Goal: Check status: Check status

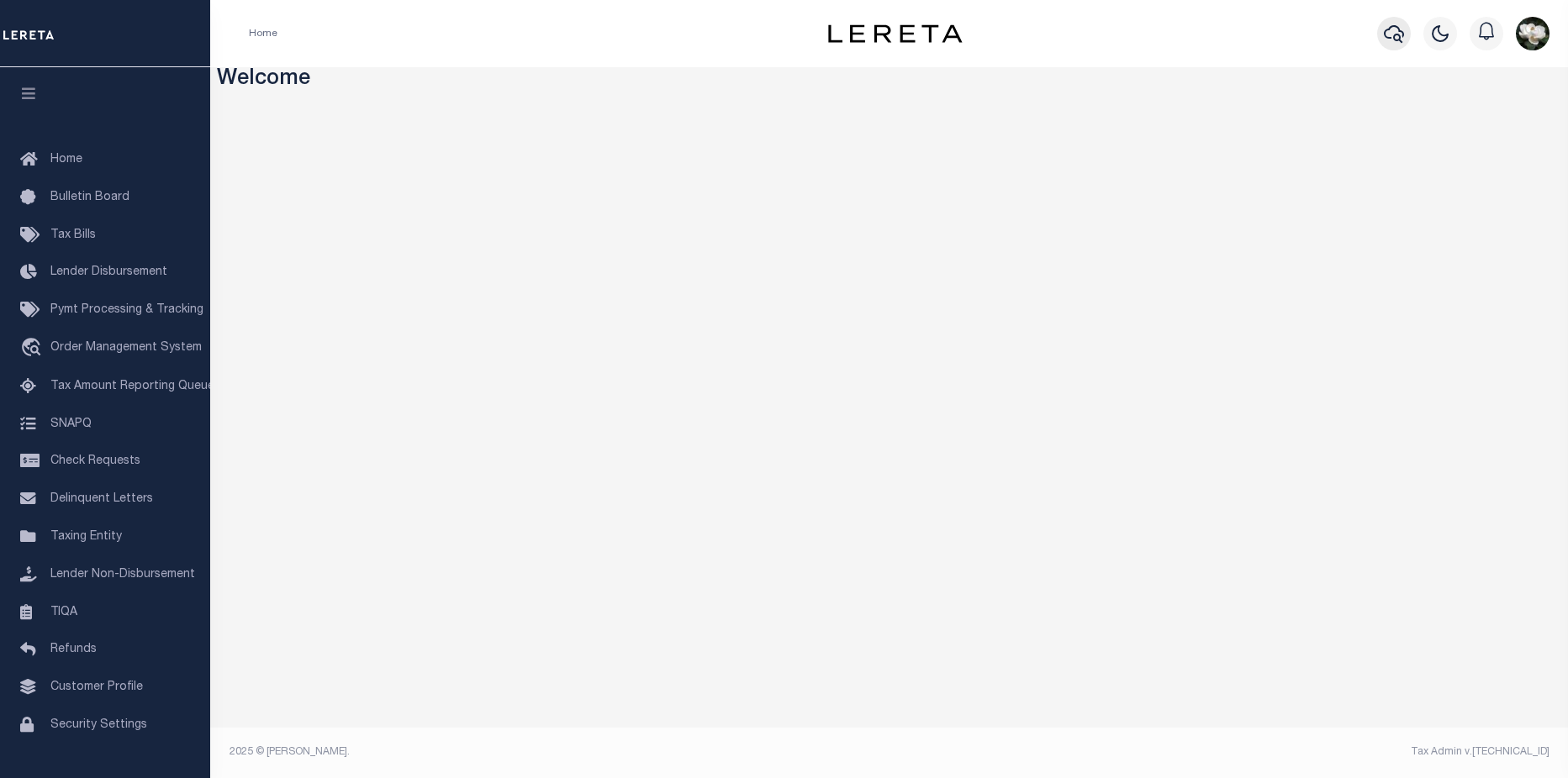
click at [1400, 30] on icon "button" at bounding box center [1394, 33] width 20 height 20
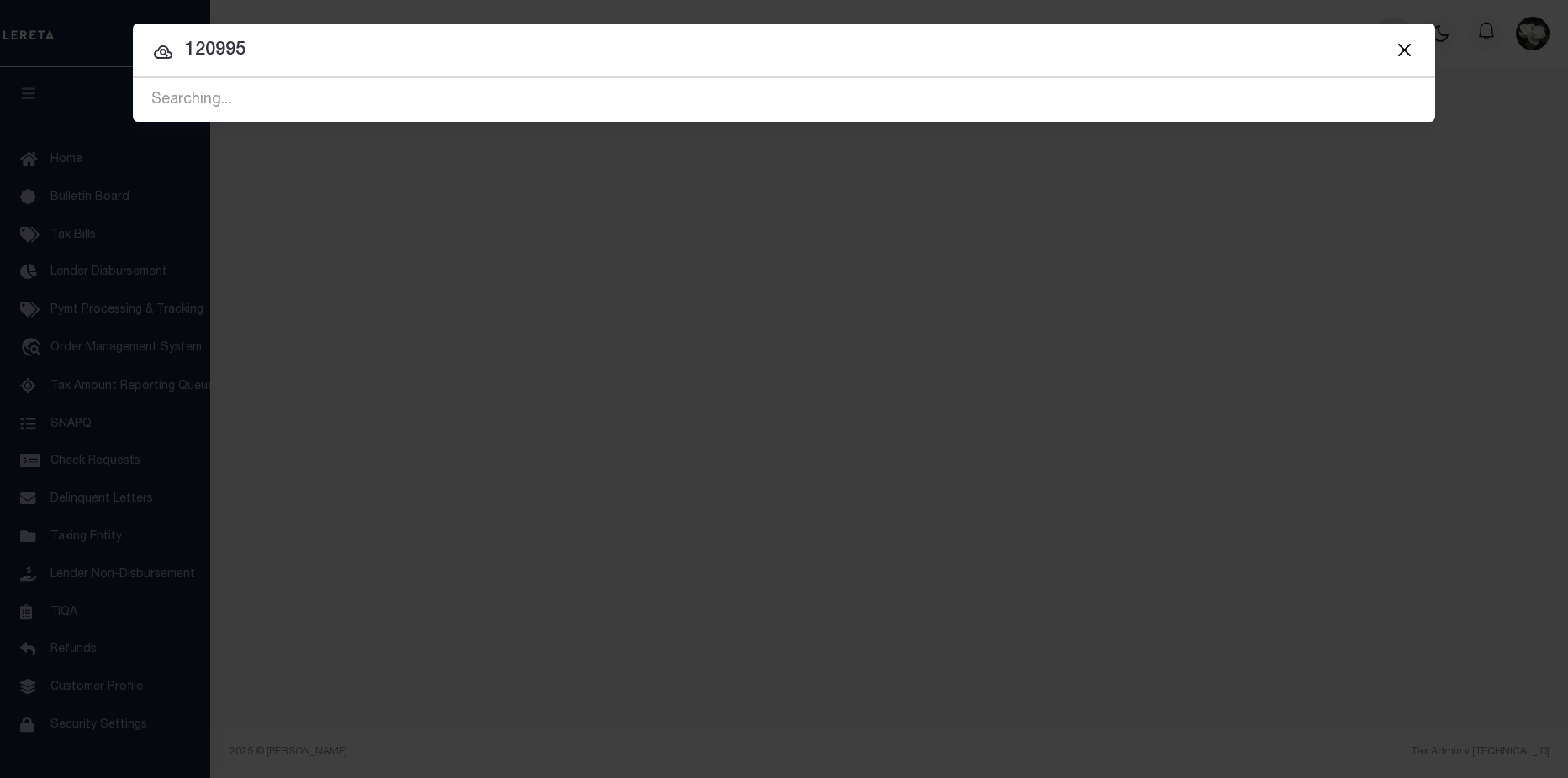
type input "120995"
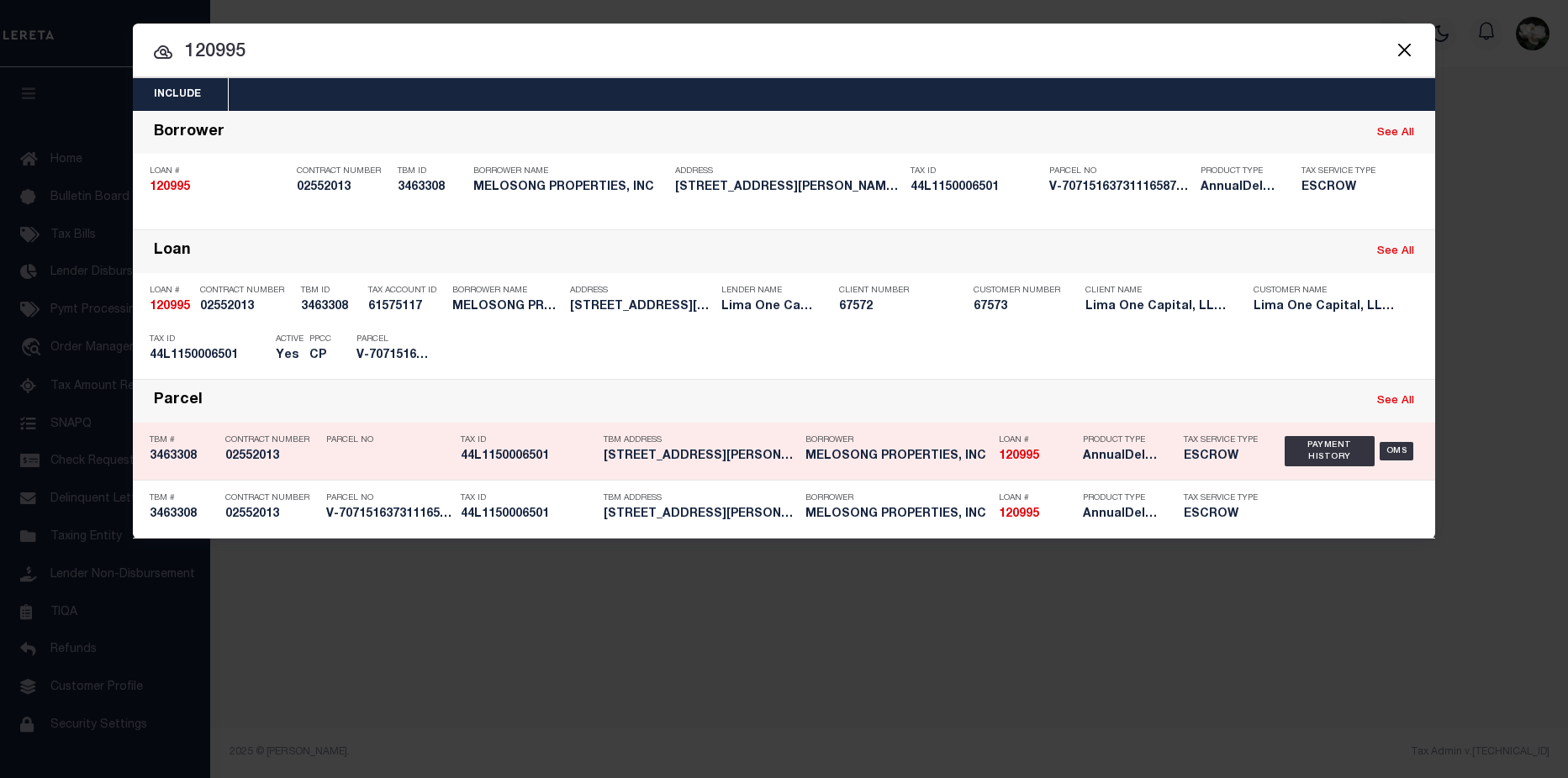
click at [980, 471] on div "Borrower MELOSONG PROPERTIES, INC" at bounding box center [898, 451] width 185 height 49
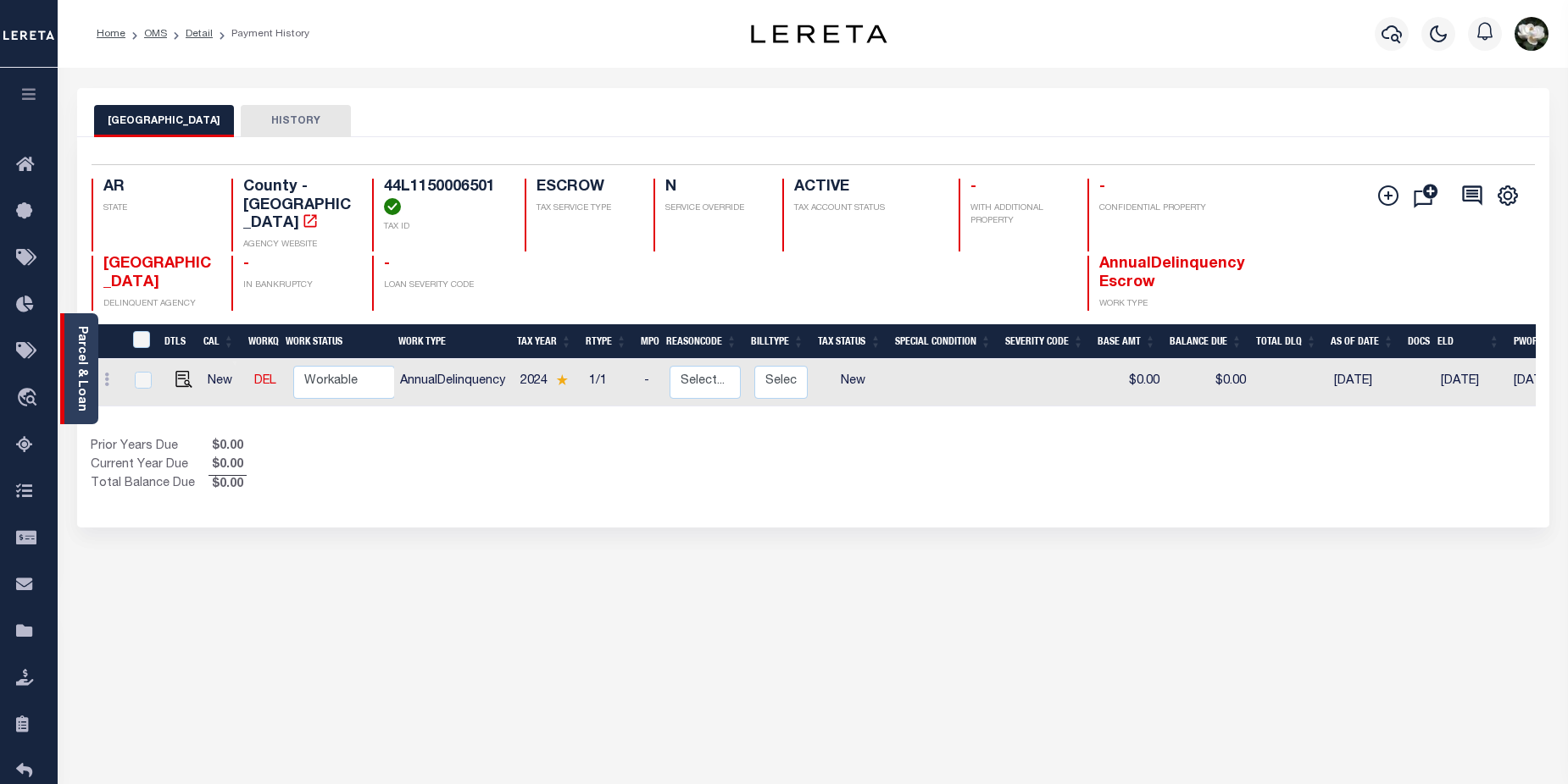
click at [77, 368] on link "Parcel & Loan" at bounding box center [81, 368] width 12 height 85
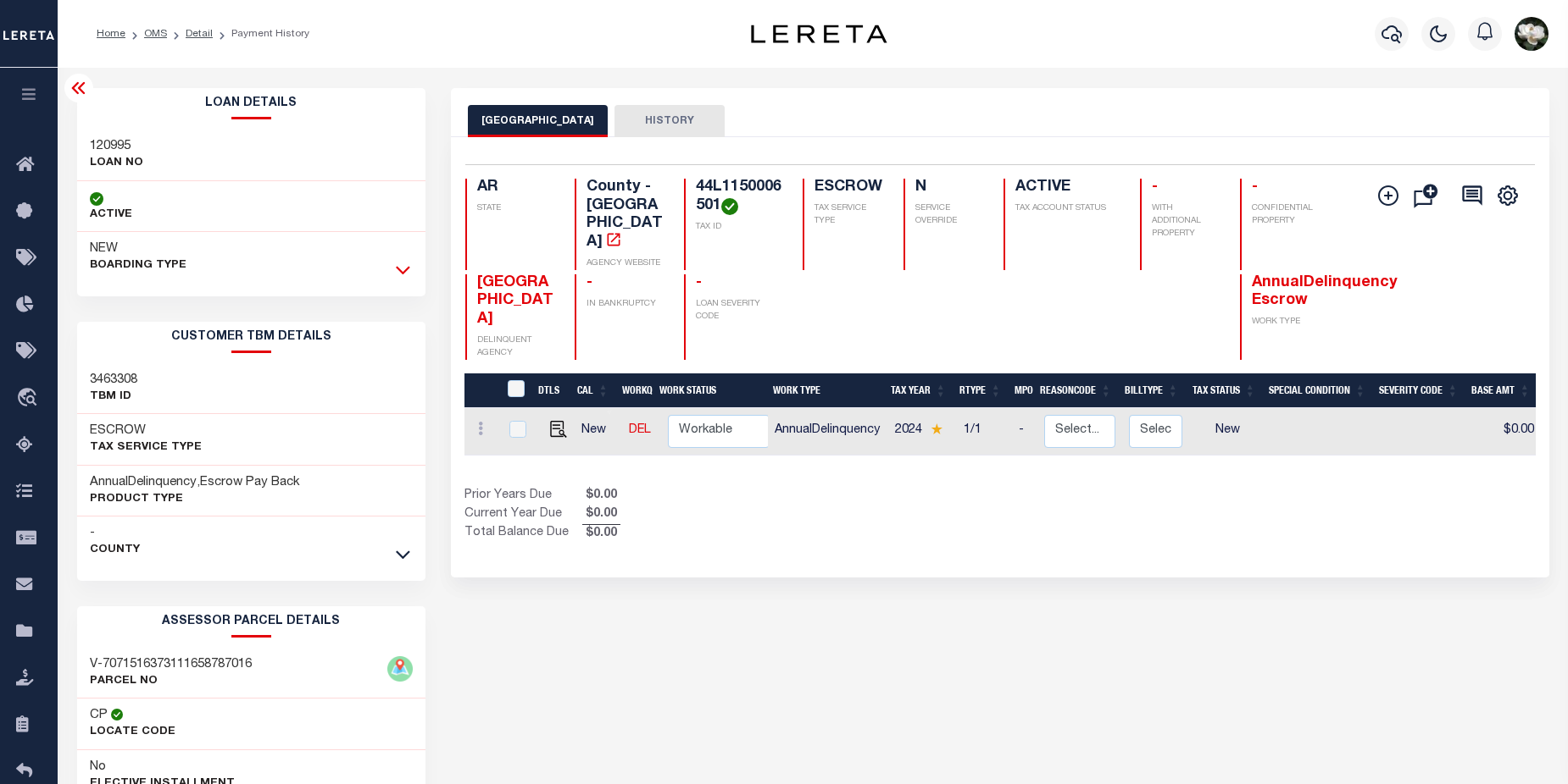
click at [406, 267] on icon at bounding box center [403, 270] width 15 height 18
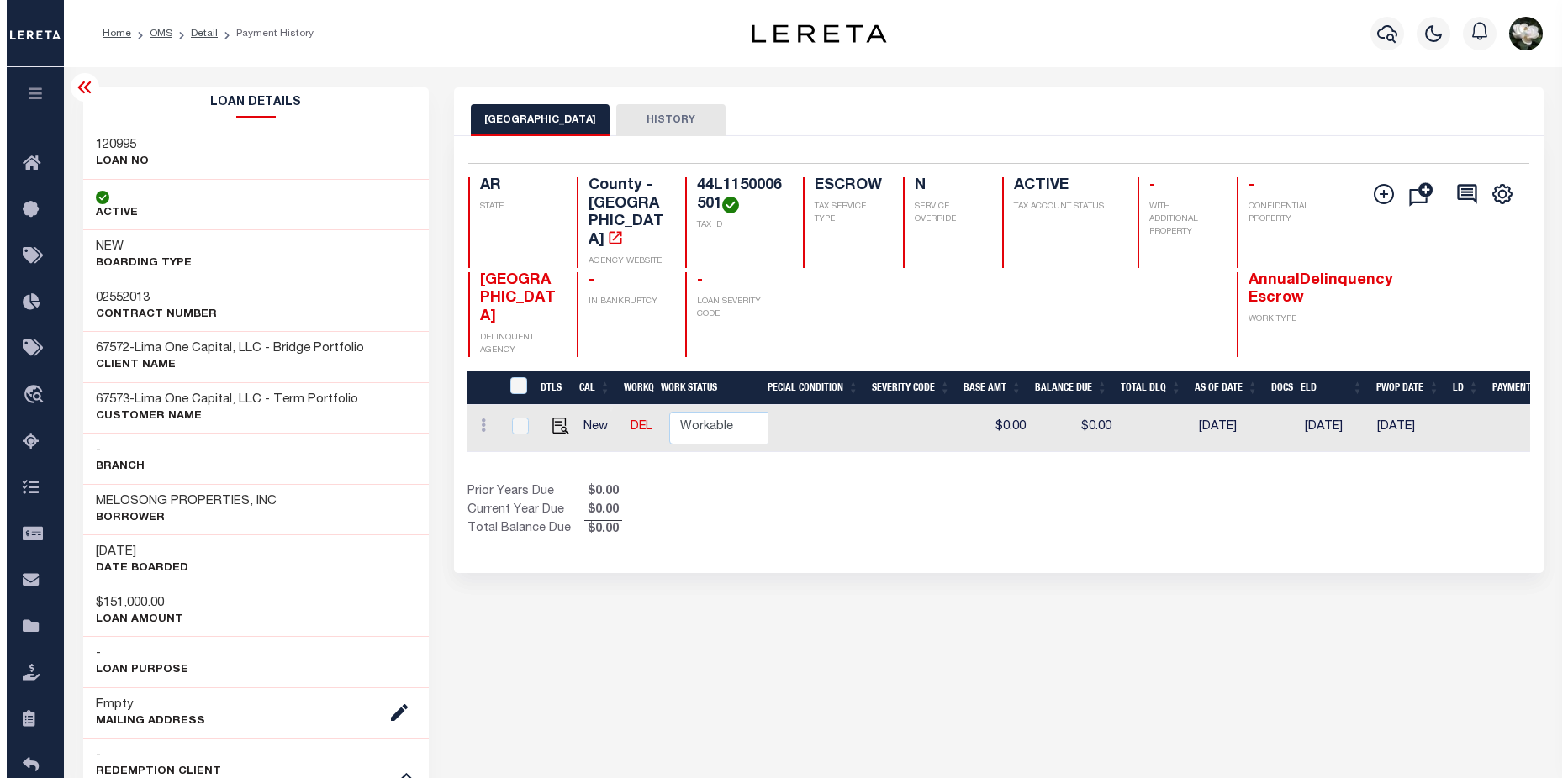
scroll to position [0, 531]
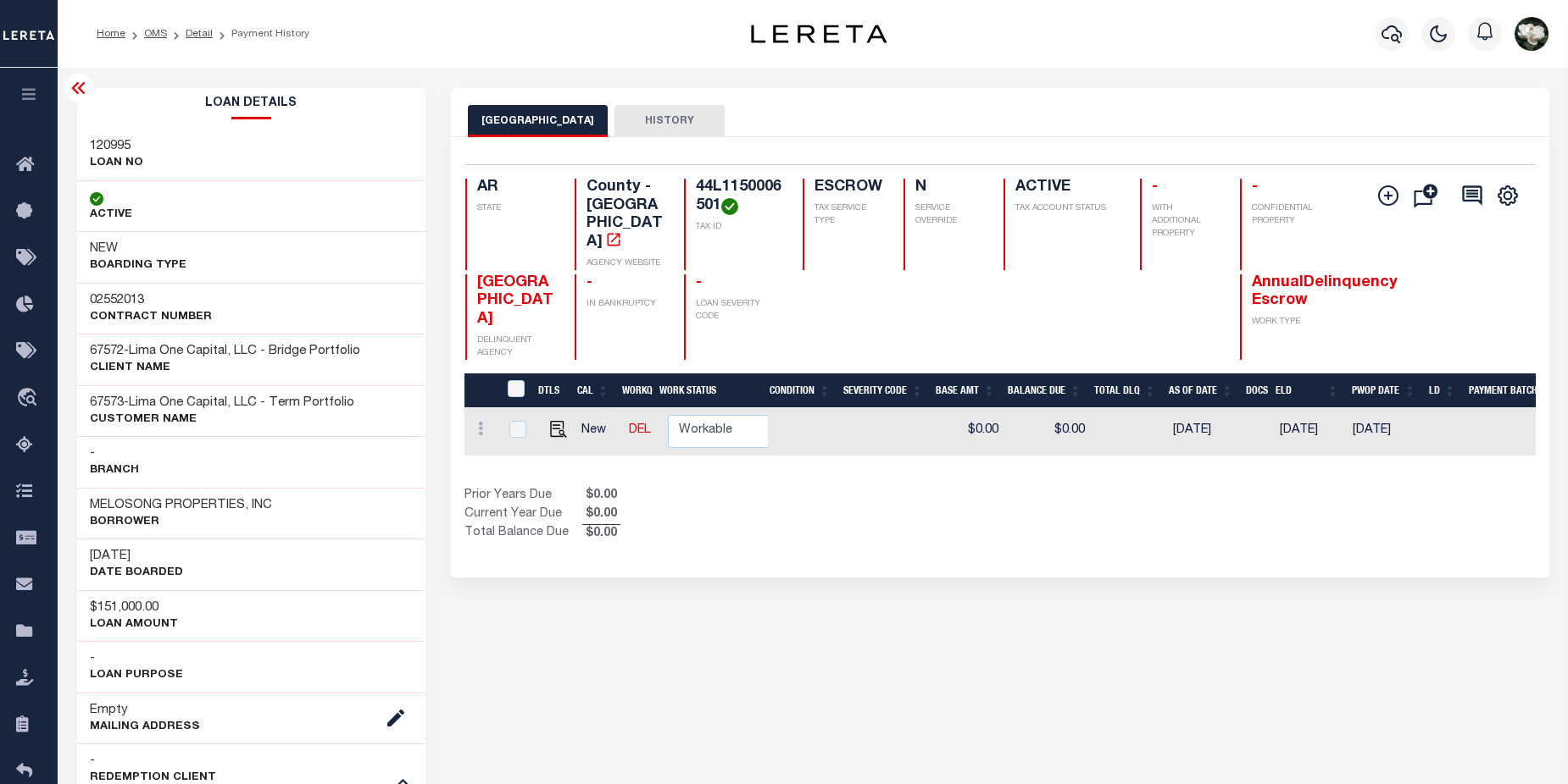
drag, startPoint x: 700, startPoint y: 183, endPoint x: 724, endPoint y: 205, distance: 32.6
click at [724, 205] on h4 "44L1150006501" at bounding box center [739, 196] width 86 height 36
drag, startPoint x: 724, startPoint y: 205, endPoint x: 702, endPoint y: 197, distance: 23.4
copy h4 "44L1150006501"
click at [1400, 35] on icon "button" at bounding box center [1391, 33] width 21 height 21
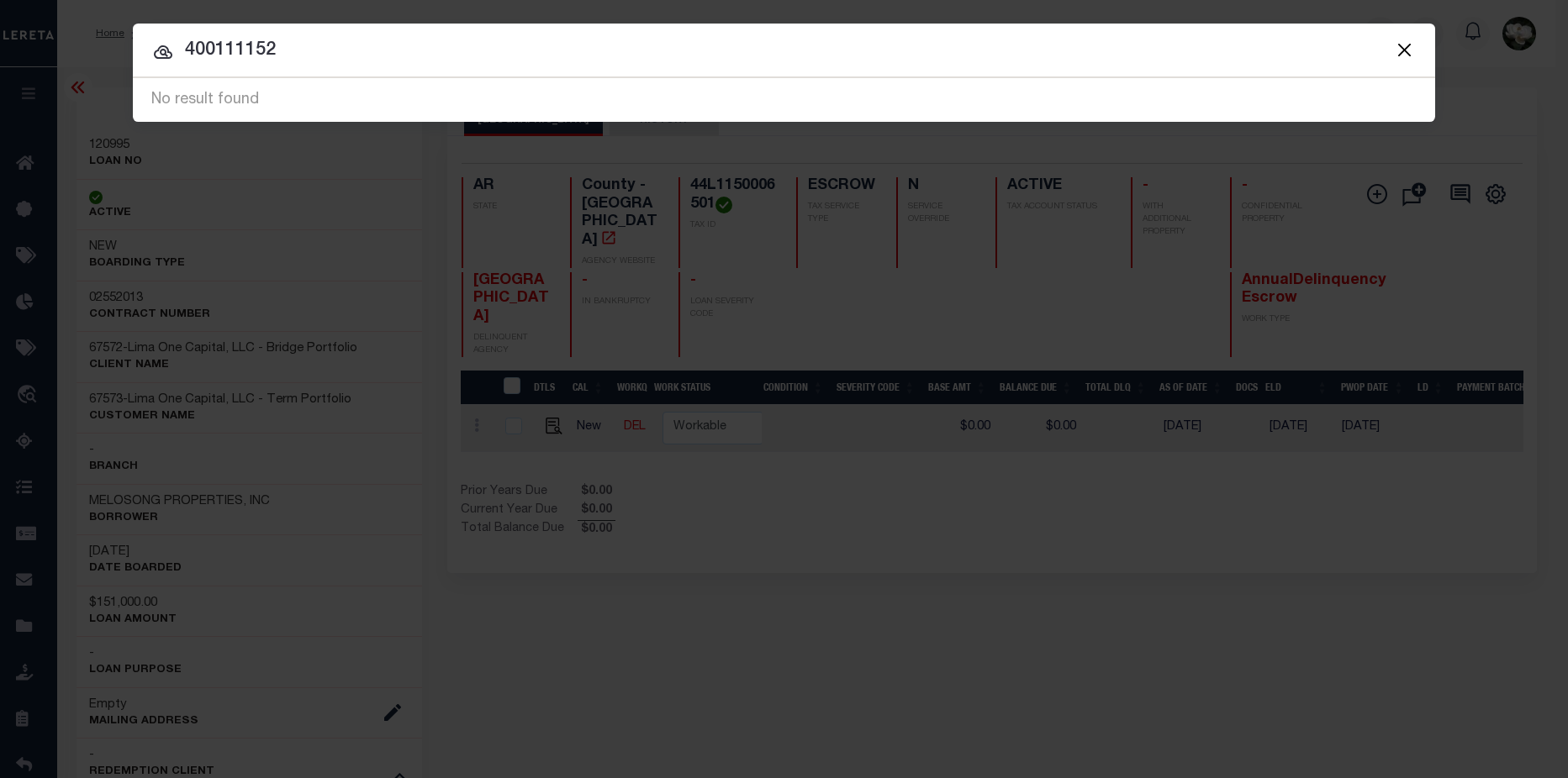
drag, startPoint x: 332, startPoint y: 43, endPoint x: 1, endPoint y: 12, distance: 332.4
click at [1, 12] on div "Include Loans TBM Customers Borrowers Payments (Lender Non-Disb) Payments (Lend…" at bounding box center [784, 389] width 1568 height 778
click at [351, 59] on input "400111152" at bounding box center [784, 51] width 1302 height 29
drag, startPoint x: 351, startPoint y: 59, endPoint x: 170, endPoint y: 37, distance: 182.3
click at [170, 37] on input "400111152" at bounding box center [784, 51] width 1302 height 29
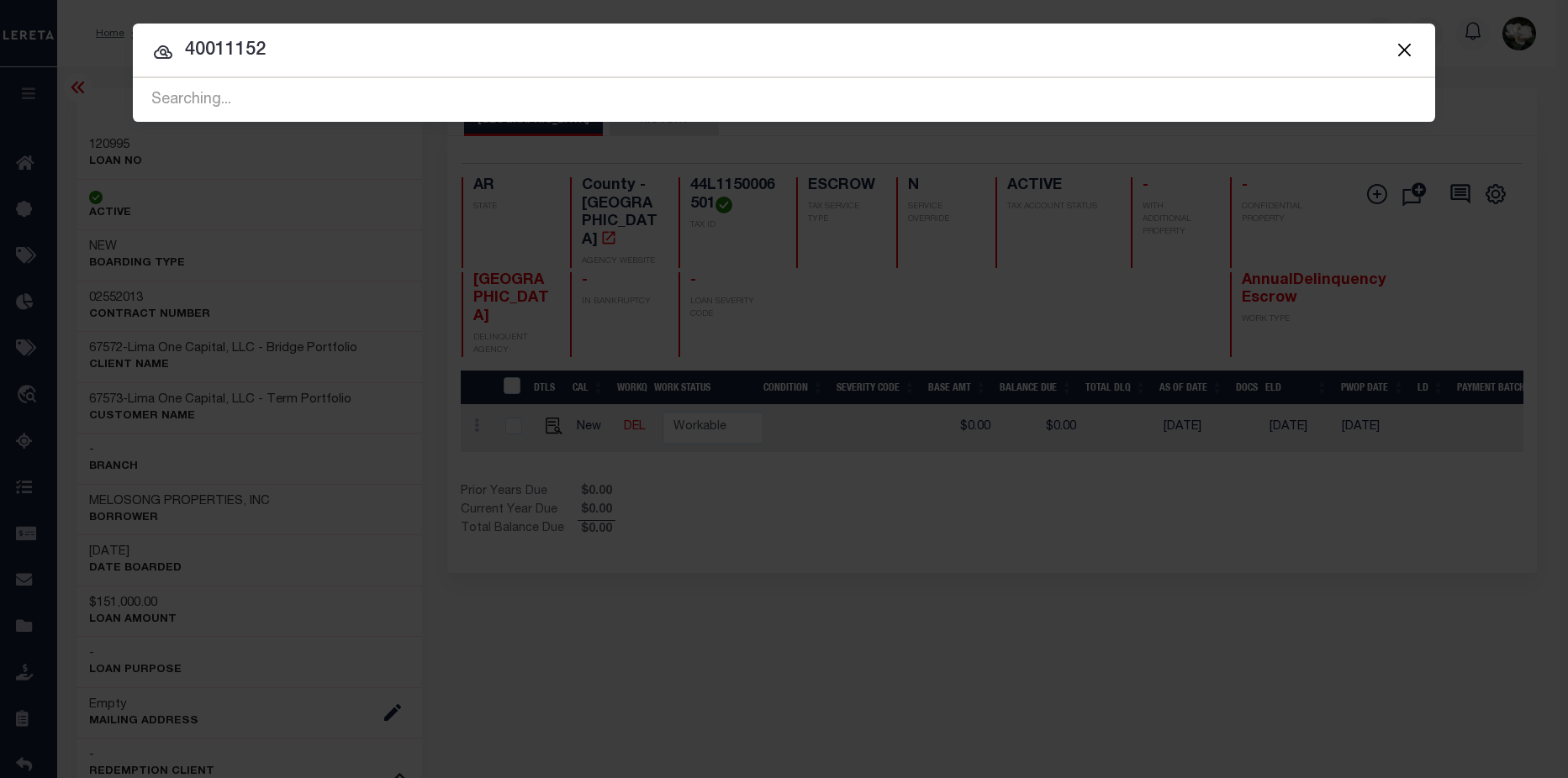
type input "40011152"
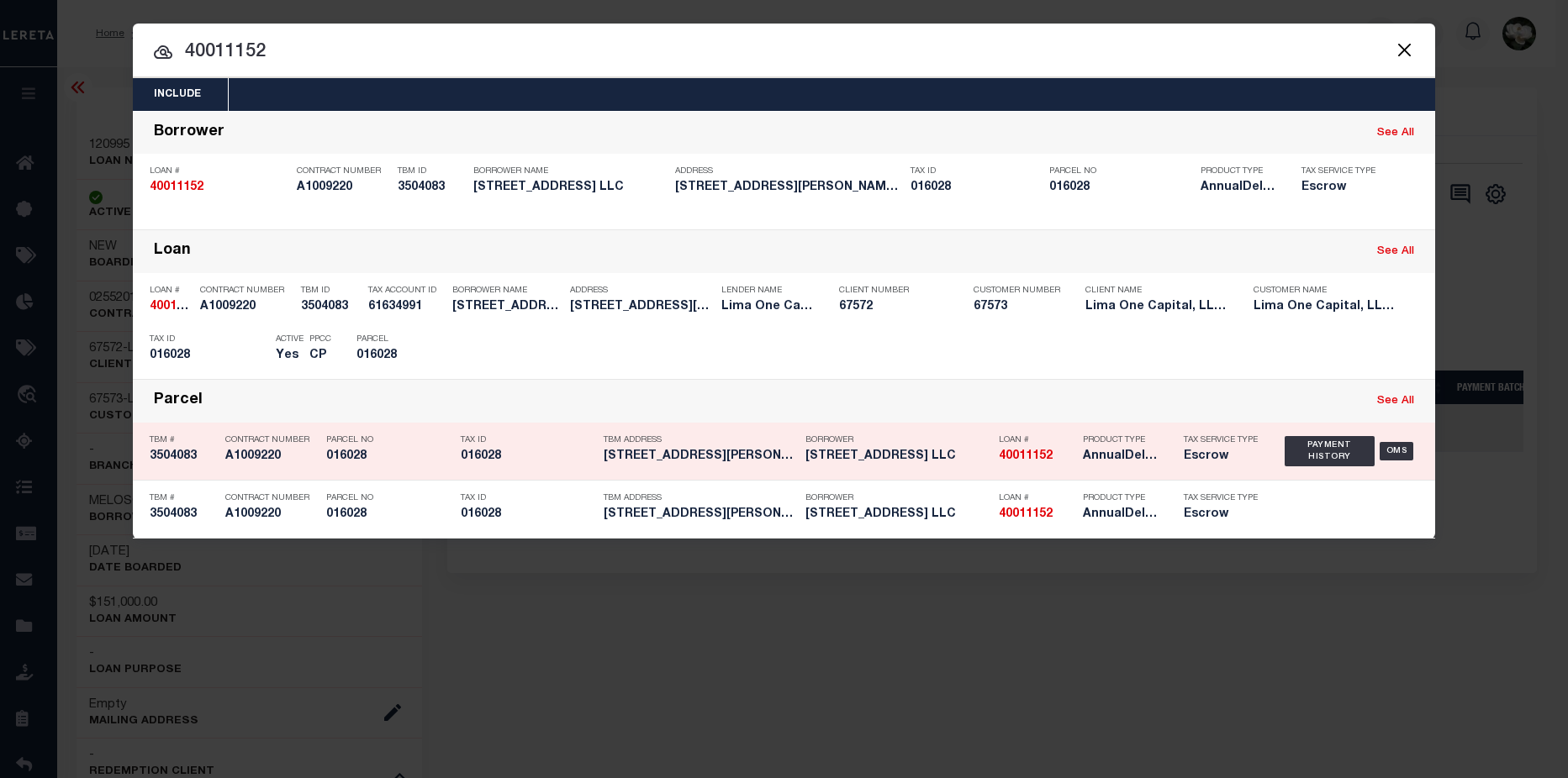
click at [1125, 464] on h5 "AnnualDelinquency,Escrow" at bounding box center [1121, 456] width 76 height 15
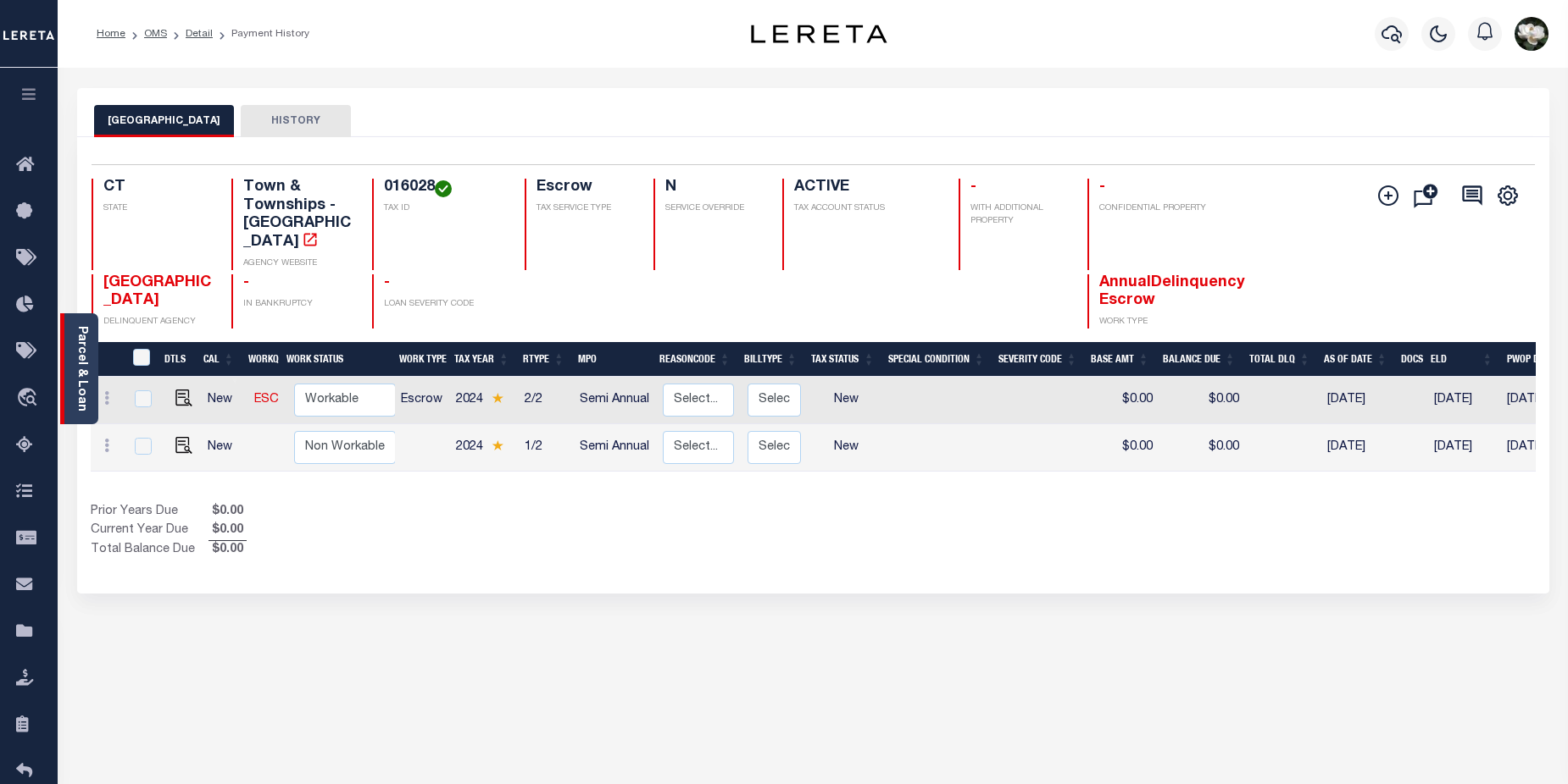
click at [87, 369] on link "Parcel & Loan" at bounding box center [81, 368] width 12 height 85
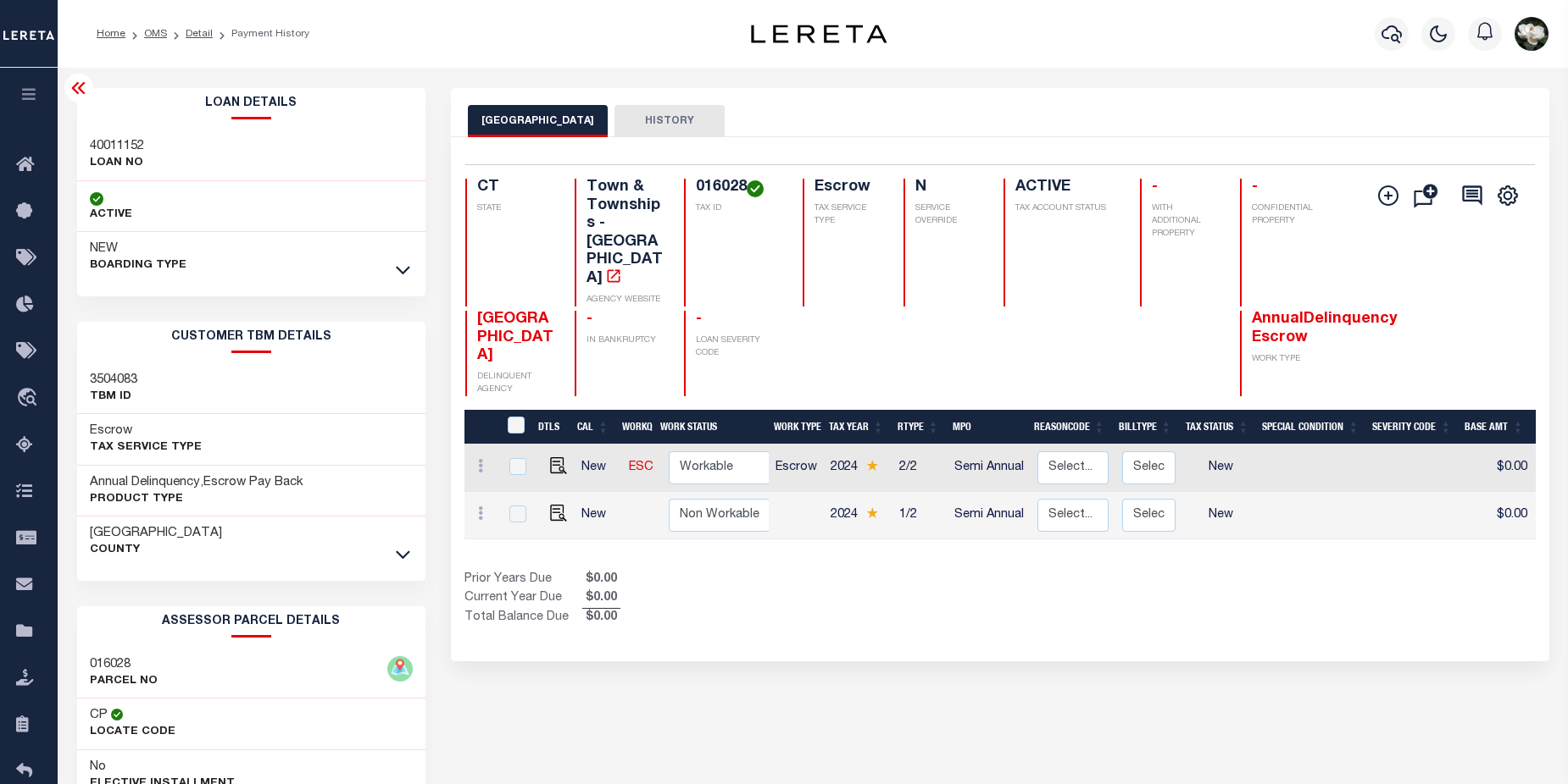
click at [412, 274] on link at bounding box center [403, 270] width 20 height 12
